Goal: Book appointment/travel/reservation

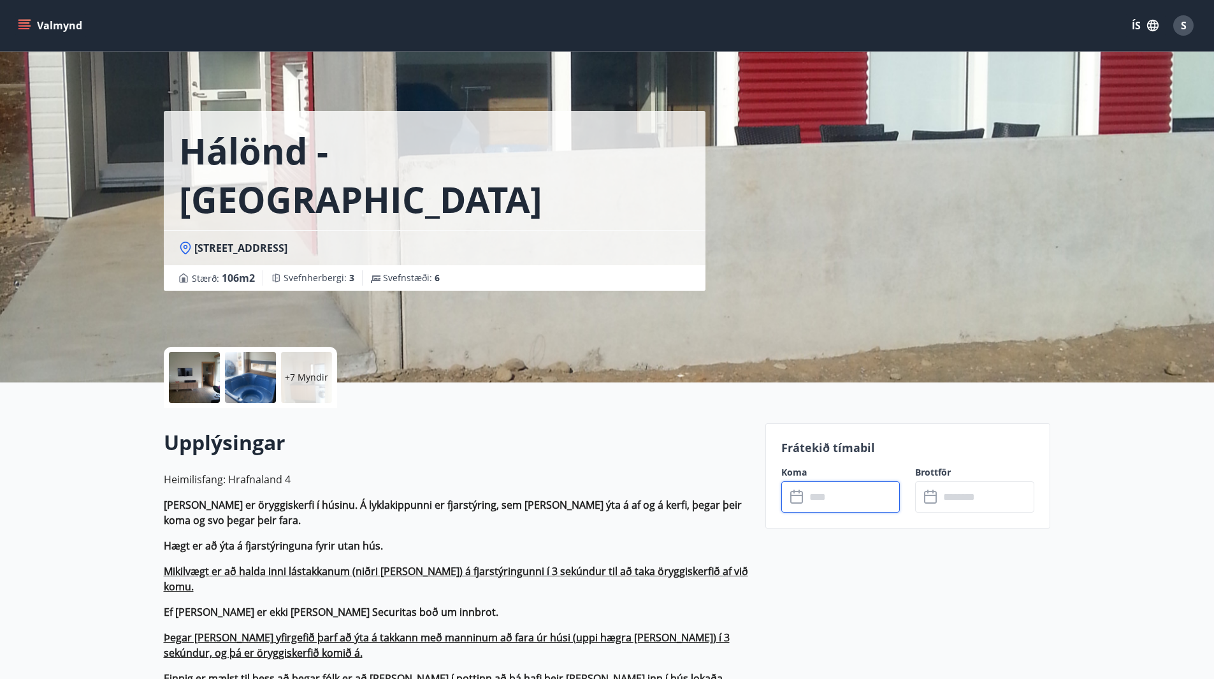
scroll to position [2511, 0]
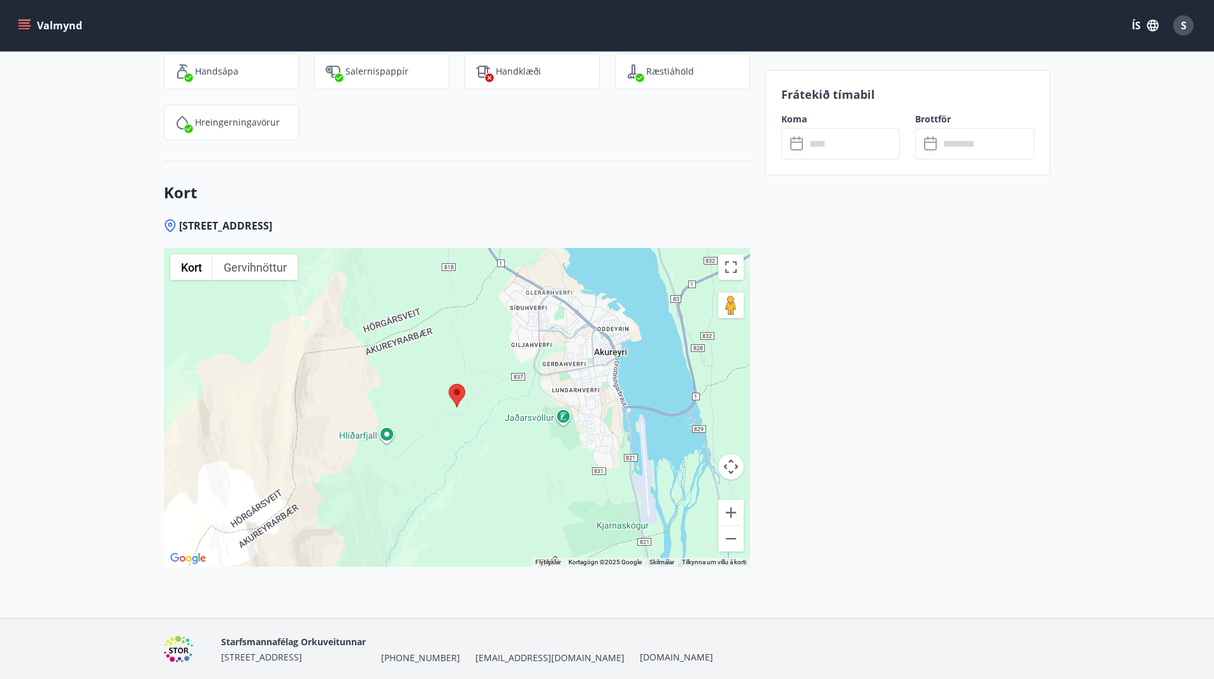
click at [524, 651] on span "[EMAIL_ADDRESS][DOMAIN_NAME]" at bounding box center [549, 657] width 149 height 13
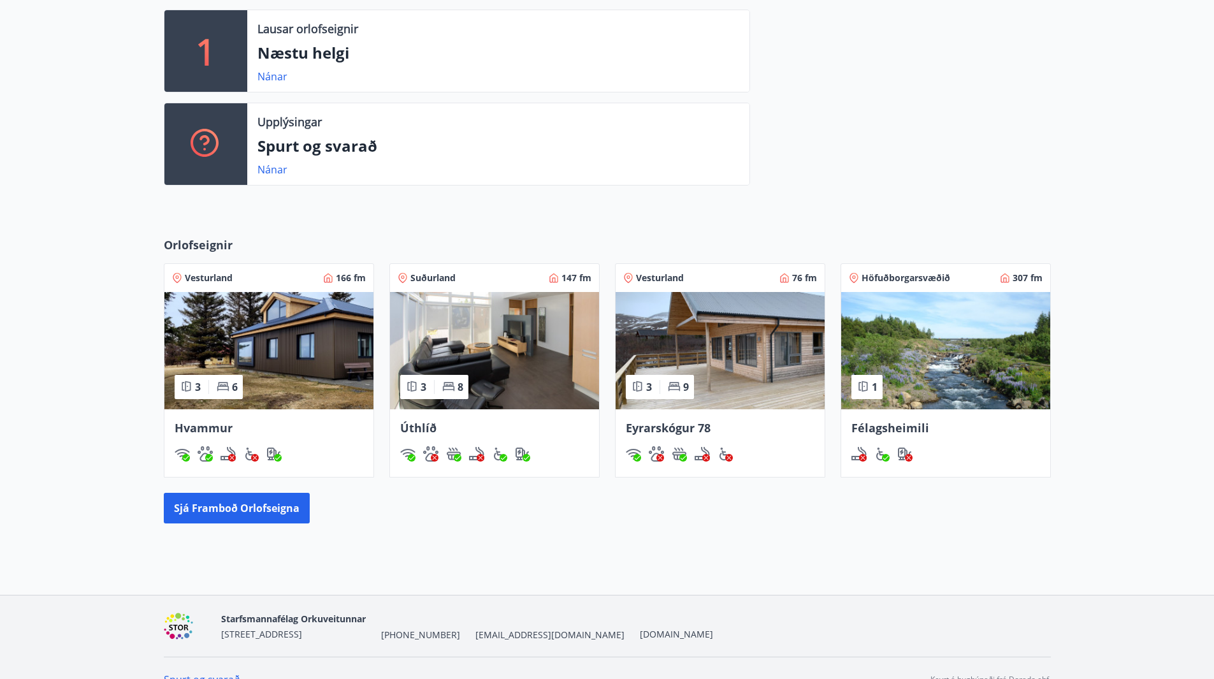
scroll to position [465, 0]
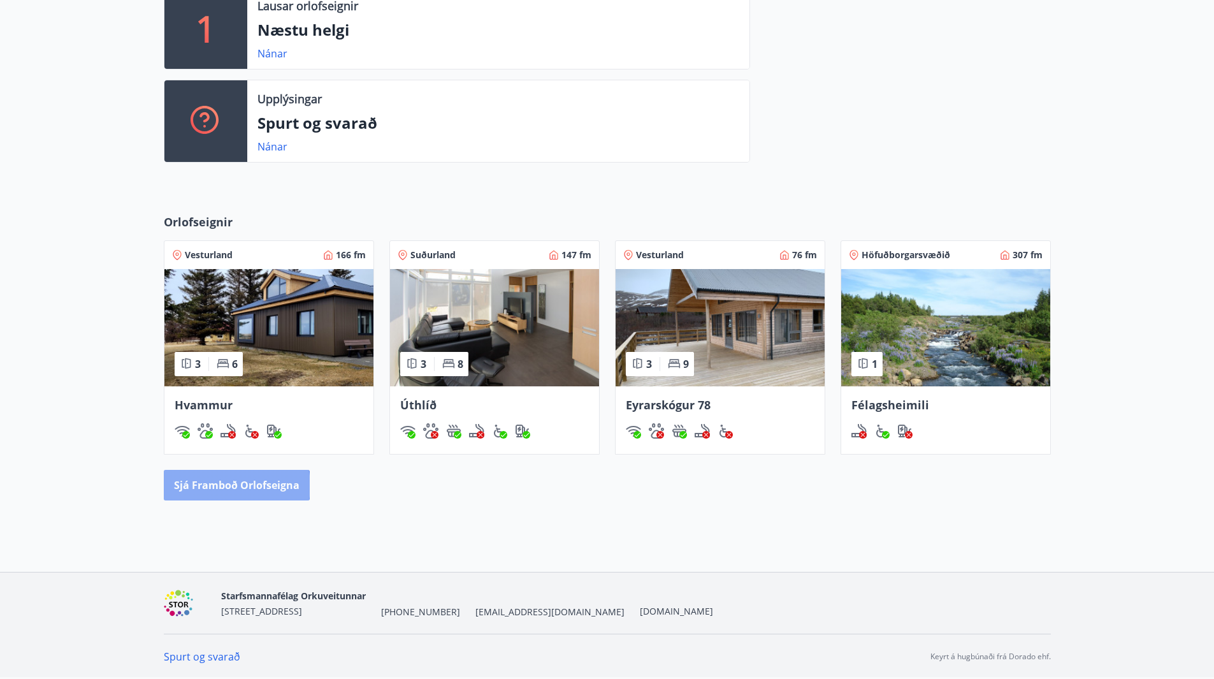
click at [234, 486] on button "Sjá framboð orlofseigna" at bounding box center [237, 485] width 146 height 31
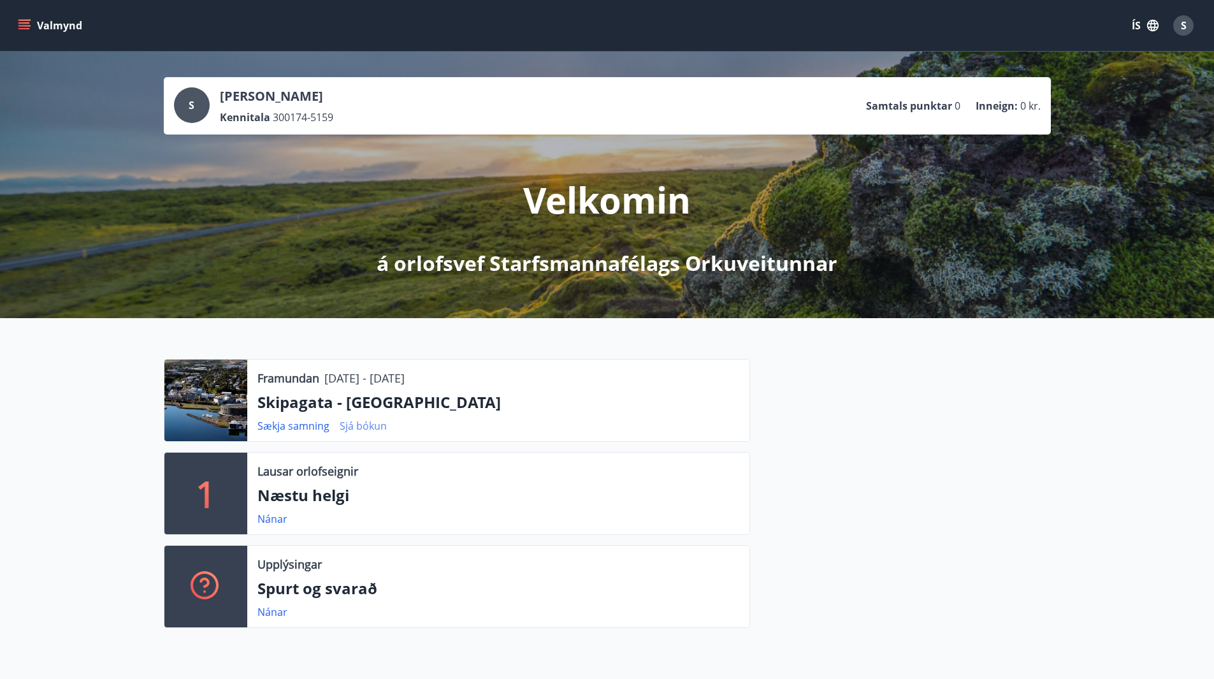
click at [360, 425] on link "Sjá bókun" at bounding box center [363, 426] width 47 height 14
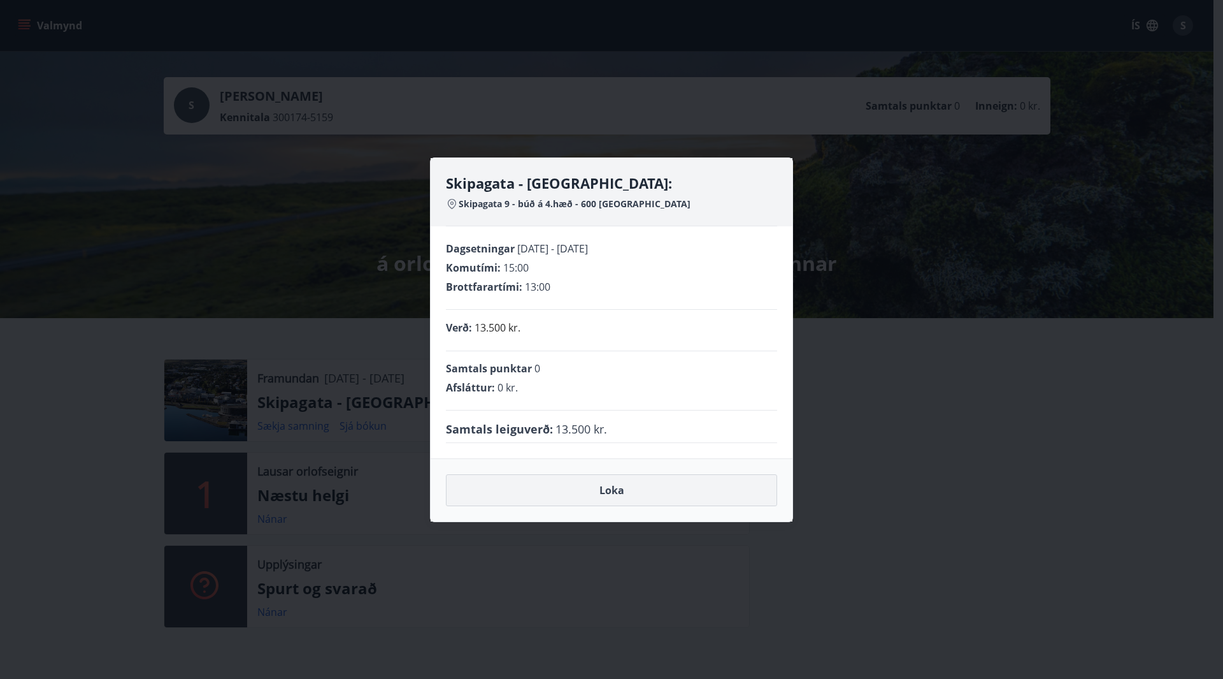
click at [623, 493] on button "Loka" at bounding box center [611, 490] width 331 height 32
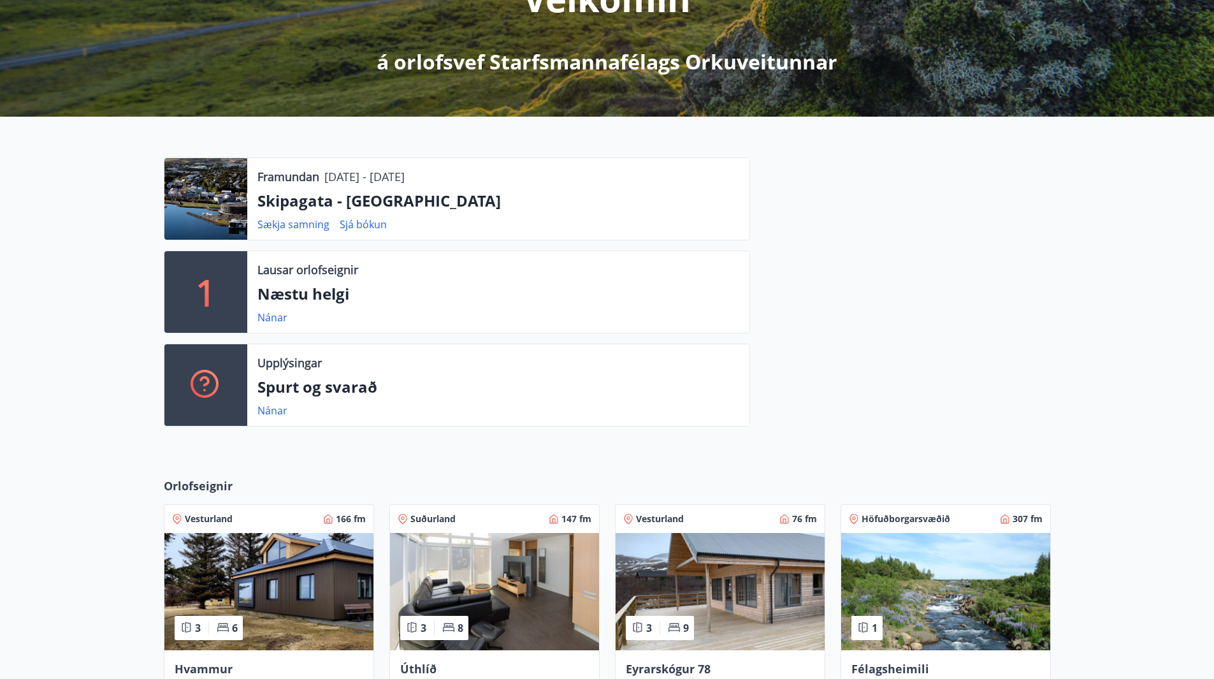
scroll to position [465, 0]
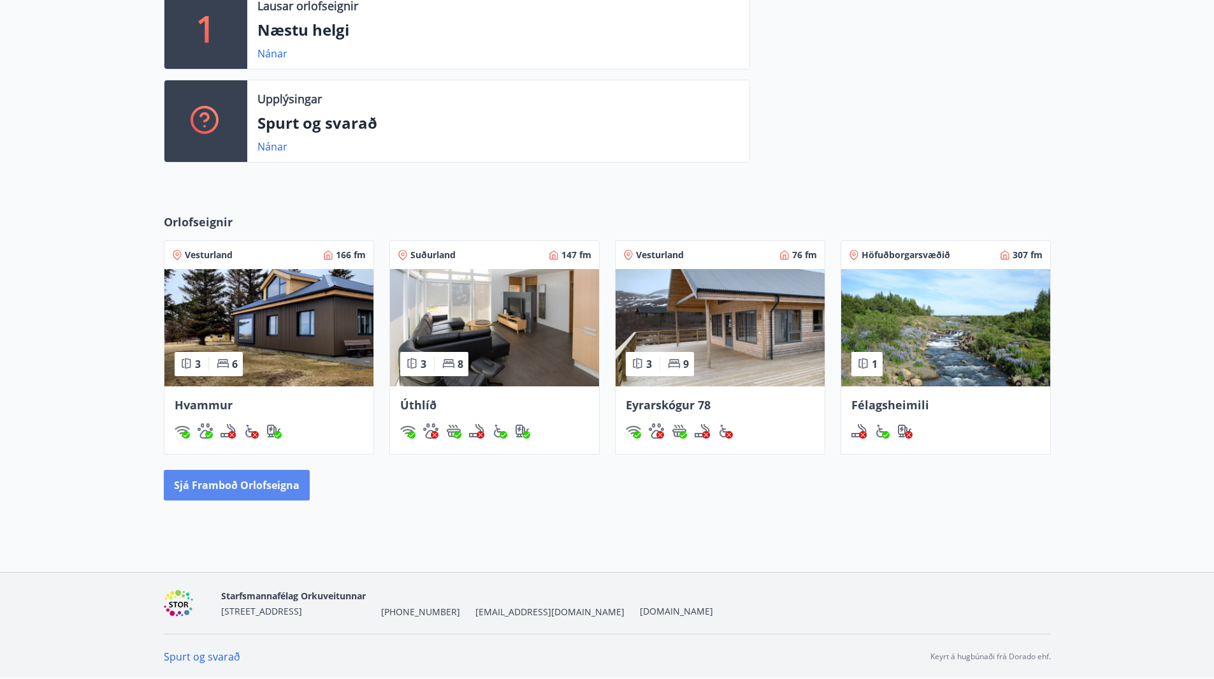
drag, startPoint x: 250, startPoint y: 484, endPoint x: 257, endPoint y: 486, distance: 7.1
click at [257, 486] on button "Sjá framboð orlofseigna" at bounding box center [237, 485] width 146 height 31
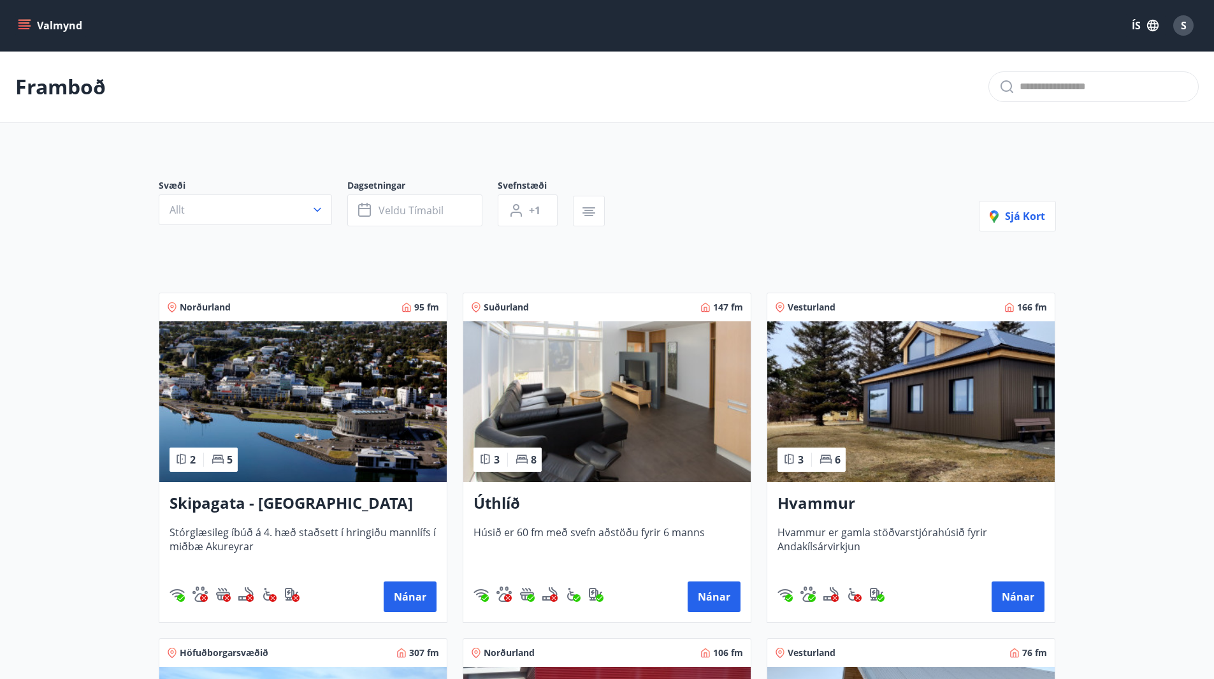
click at [572, 496] on h3 "Úthlíð" at bounding box center [606, 503] width 267 height 23
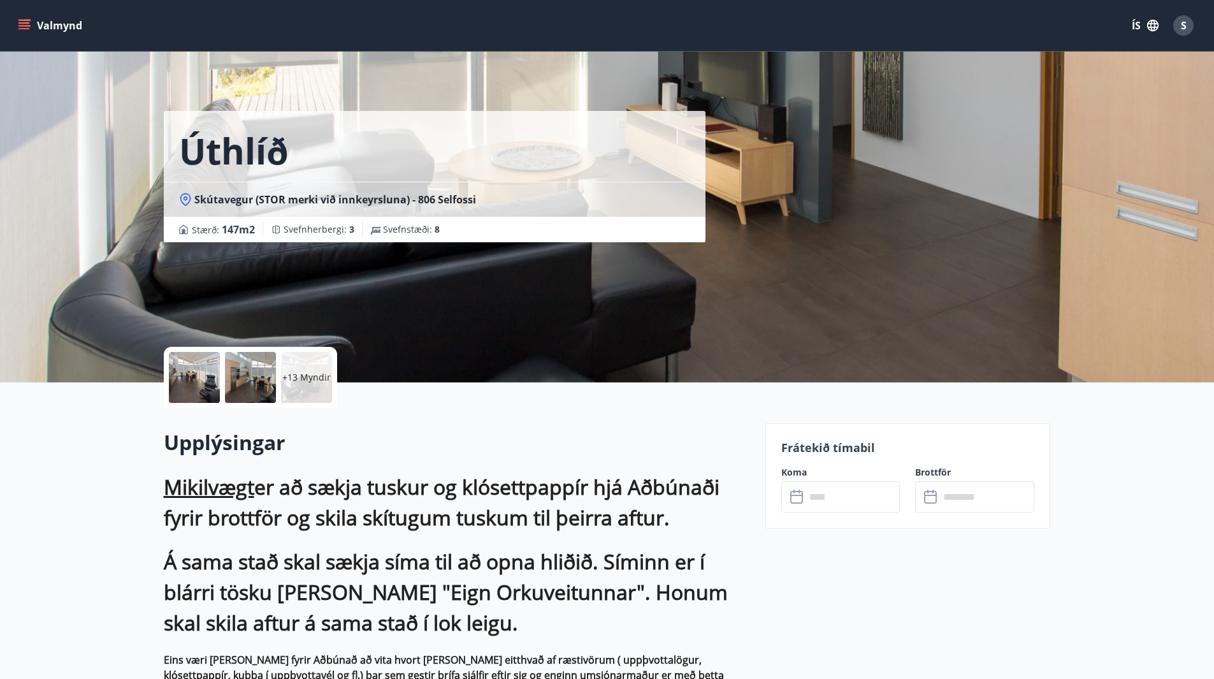
click at [870, 501] on input "text" at bounding box center [852, 496] width 95 height 31
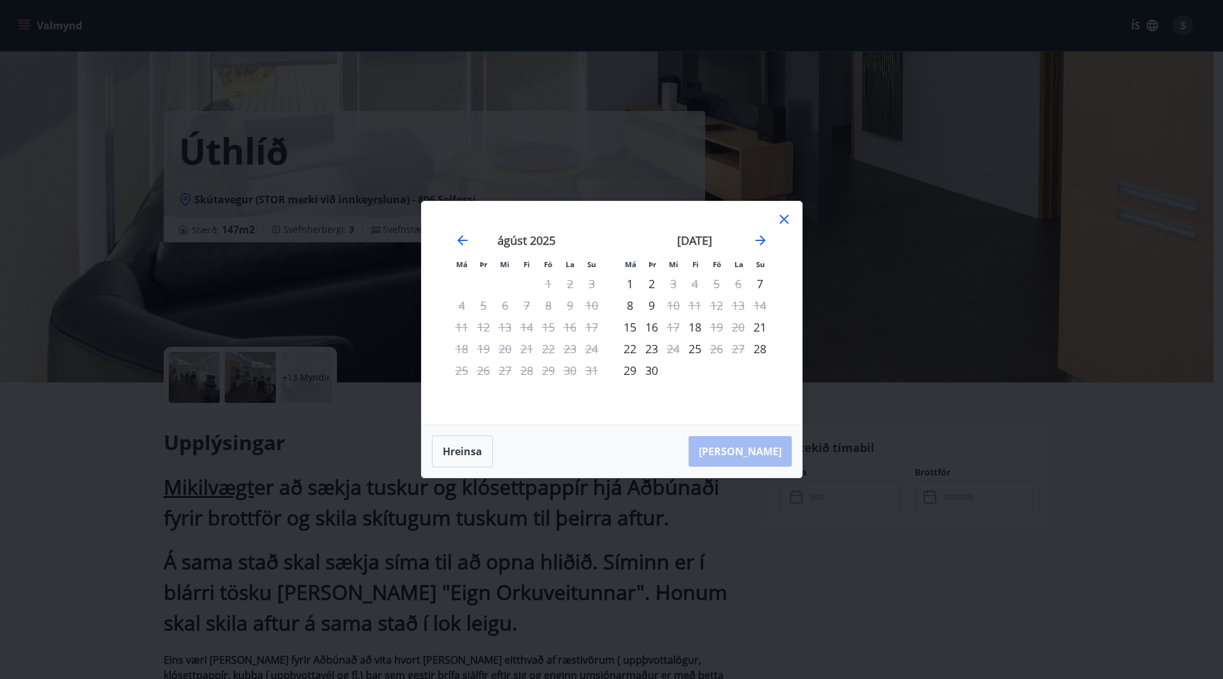
click at [786, 217] on icon at bounding box center [784, 219] width 15 height 15
